Goal: Task Accomplishment & Management: Manage account settings

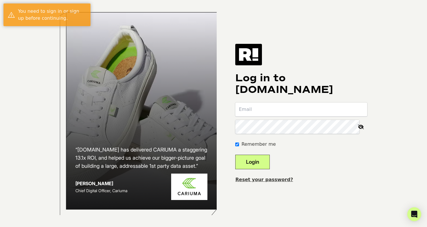
click at [317, 115] on input "email" at bounding box center [301, 109] width 132 height 14
click at [0, 227] on com-1password-button at bounding box center [0, 227] width 0 height 0
type input "[EMAIL_ADDRESS][DOMAIN_NAME]"
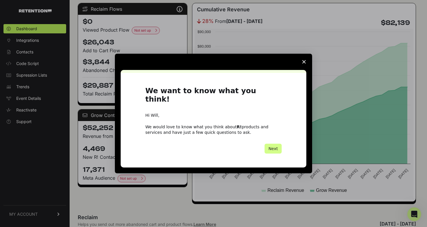
click at [303, 64] on icon "Close survey" at bounding box center [303, 61] width 3 height 3
